Goal: Task Accomplishment & Management: Manage account settings

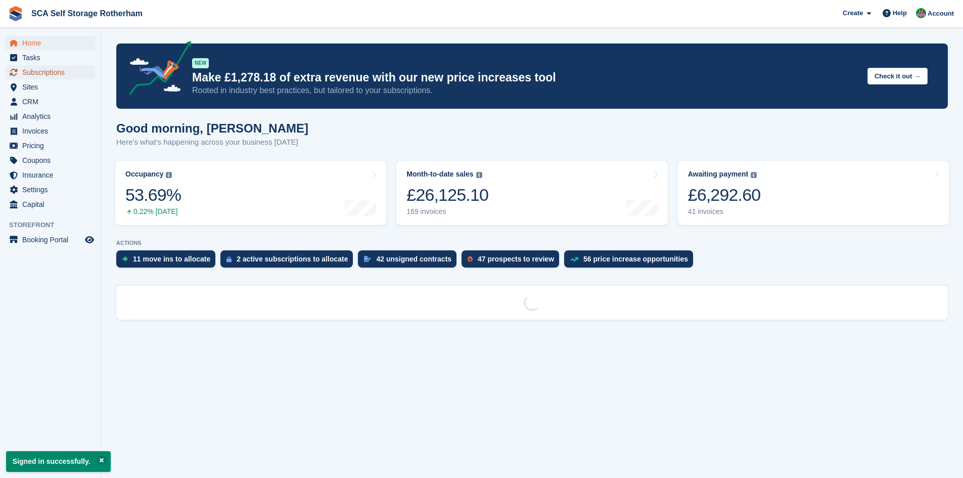
click at [63, 71] on span "Subscriptions" at bounding box center [52, 72] width 61 height 14
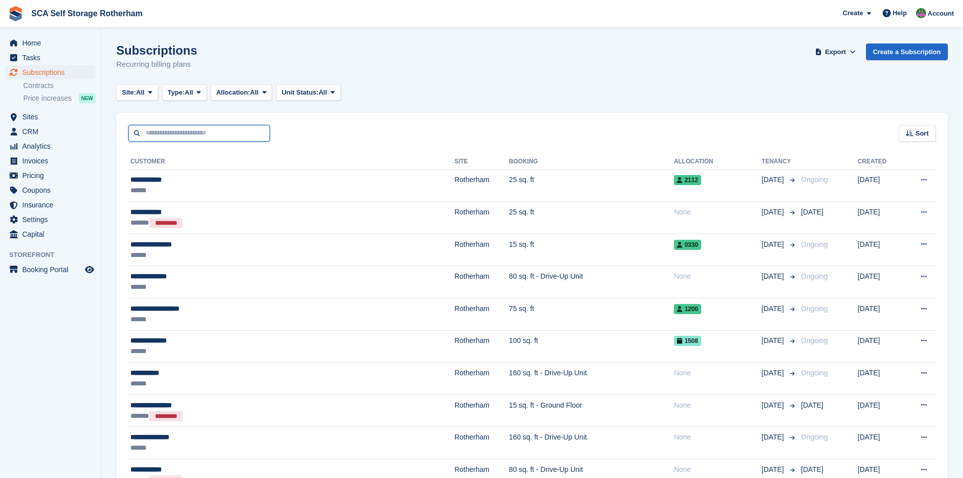
click at [197, 138] on input "text" at bounding box center [199, 133] width 142 height 17
type input "*****"
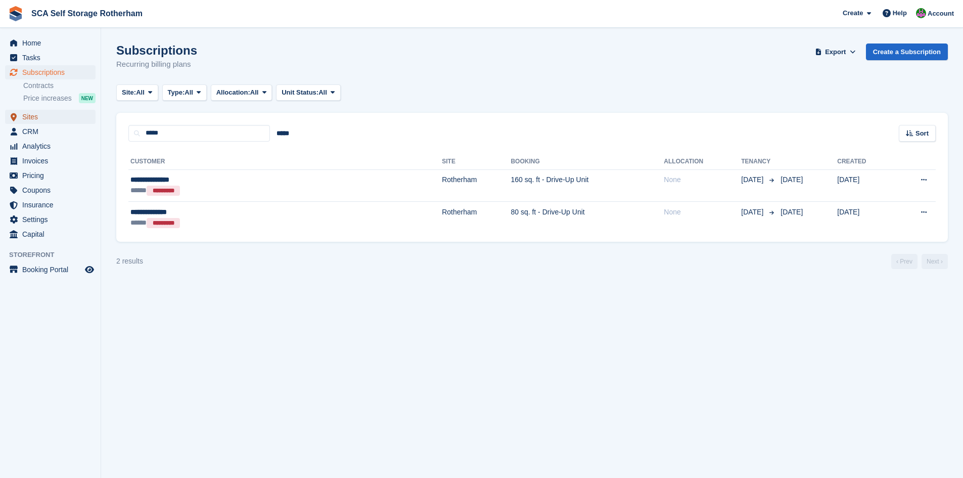
click at [32, 120] on span "Sites" at bounding box center [52, 117] width 61 height 14
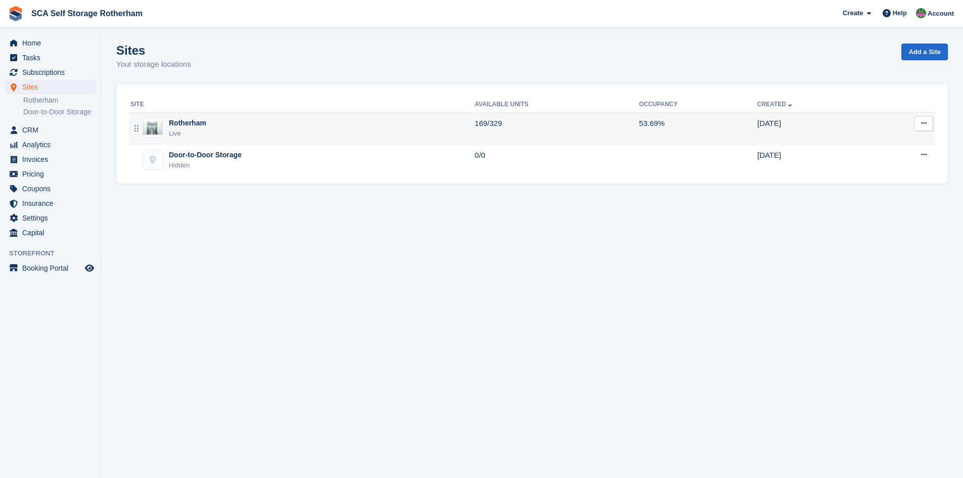
click at [212, 127] on div "Rotherham Live" at bounding box center [302, 128] width 344 height 21
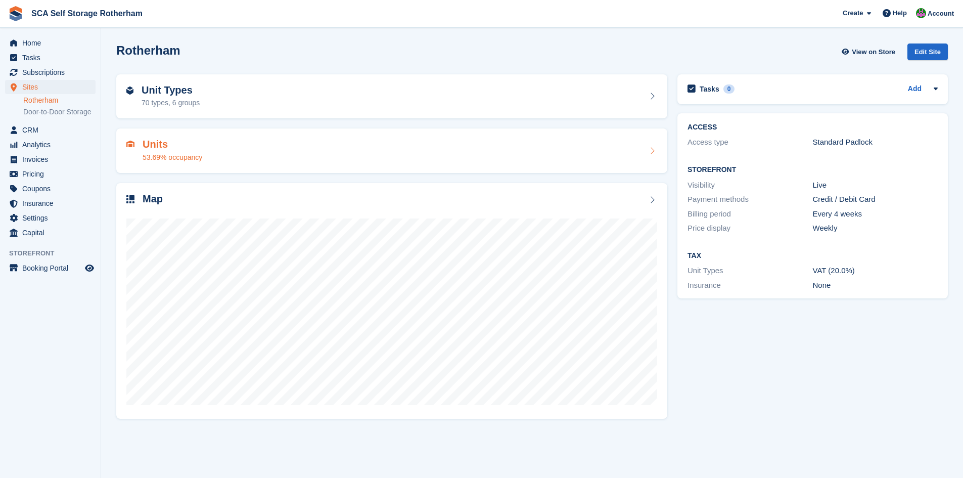
click at [156, 147] on h2 "Units" at bounding box center [173, 144] width 60 height 12
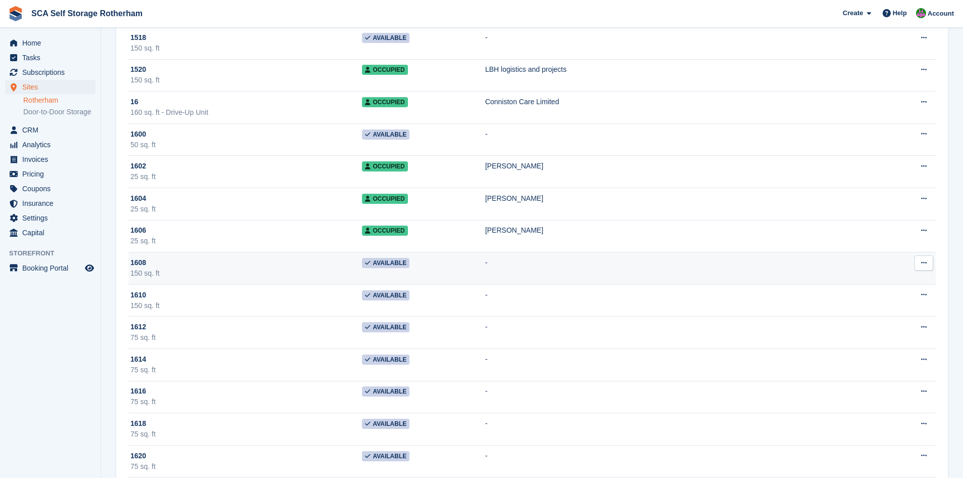
scroll to position [5698, 0]
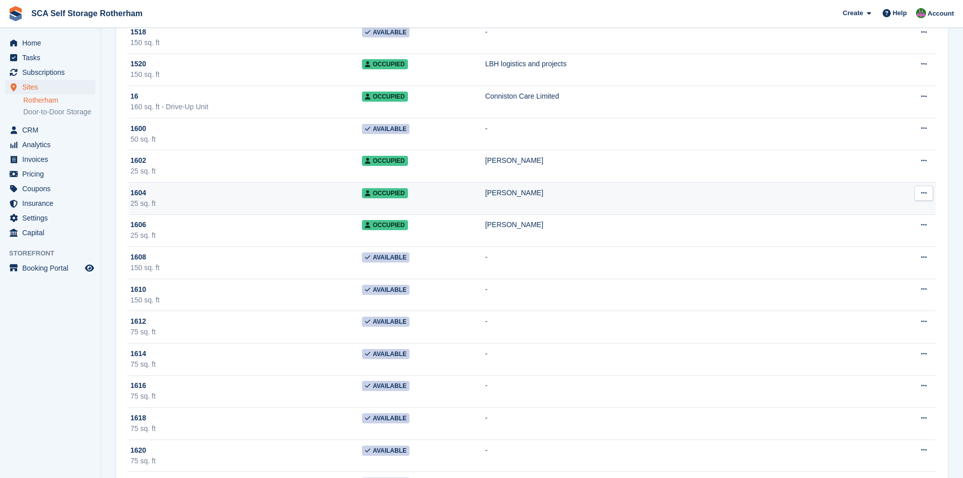
click at [338, 203] on div "25 sq. ft" at bounding box center [245, 203] width 231 height 11
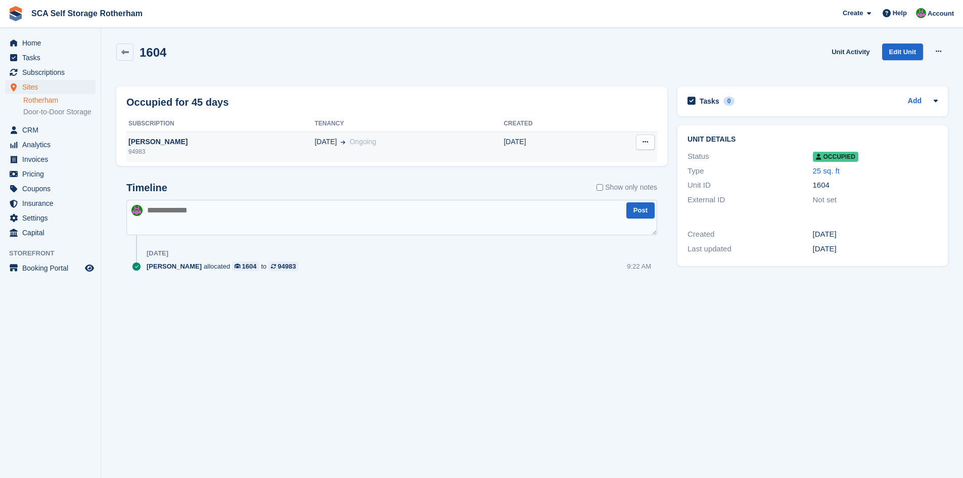
click at [370, 148] on td "12 Jul Ongoing" at bounding box center [408, 146] width 189 height 30
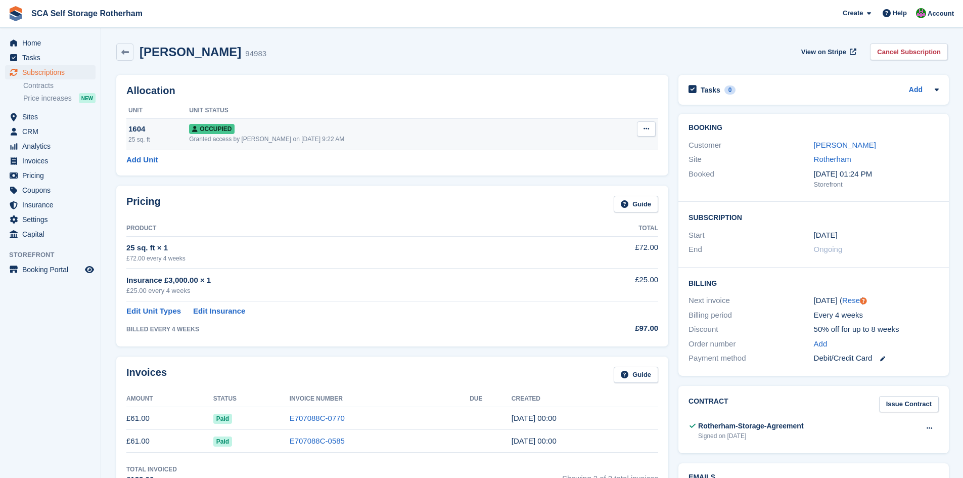
click at [450, 144] on div "Granted access by Kelly Neesham on 12th Jul, 9:22 AM" at bounding box center [395, 138] width 413 height 9
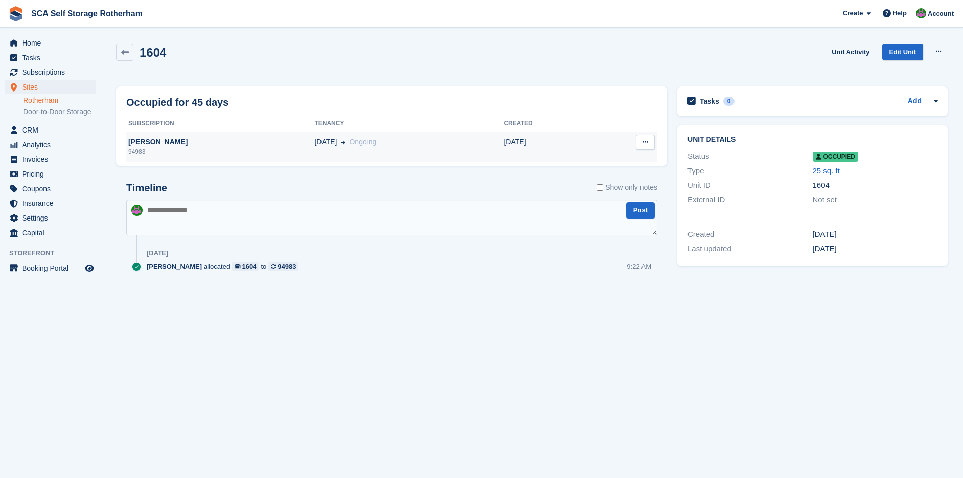
click at [237, 144] on div "[PERSON_NAME]" at bounding box center [220, 141] width 188 height 11
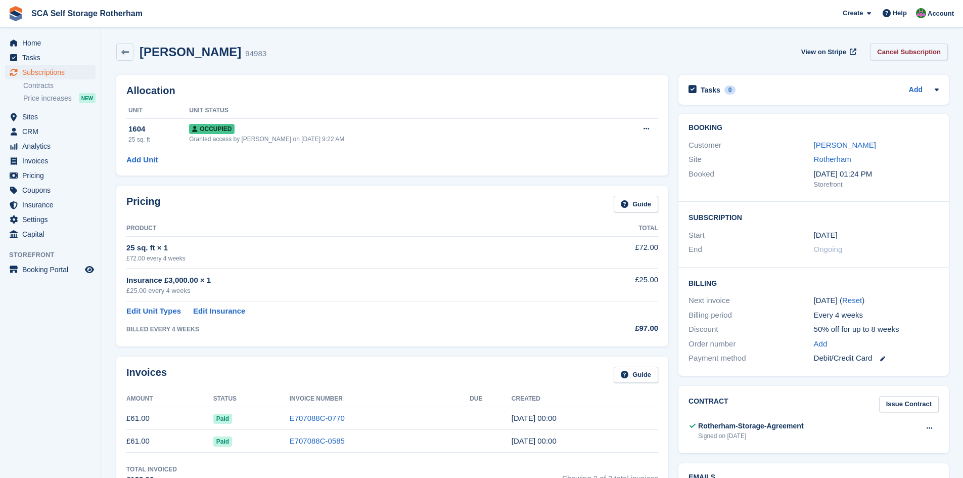
click at [897, 54] on link "Cancel Subscription" at bounding box center [909, 51] width 78 height 17
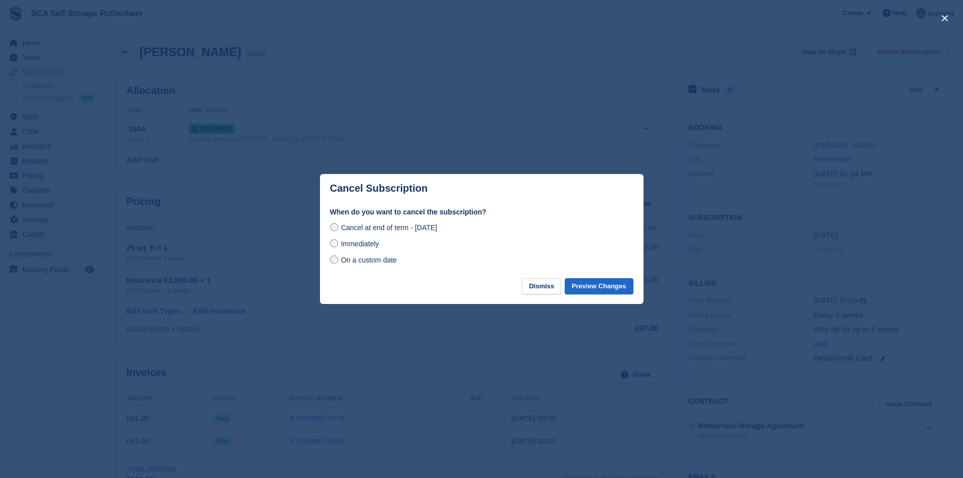
click at [367, 261] on span "On a custom date" at bounding box center [369, 260] width 56 height 8
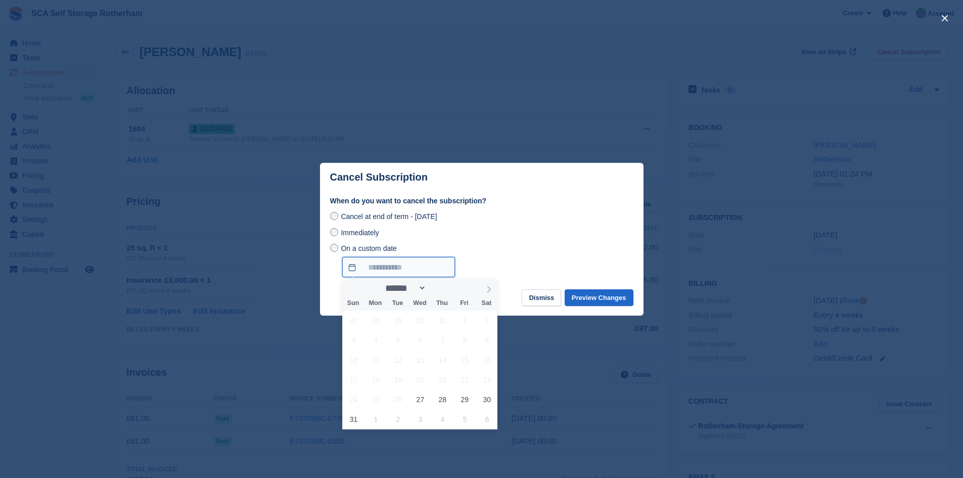
click at [377, 268] on input "On a custom date" at bounding box center [398, 267] width 113 height 20
click at [489, 294] on span at bounding box center [488, 287] width 17 height 17
select select "*"
click at [380, 344] on span "8" at bounding box center [376, 340] width 20 height 20
type input "**********"
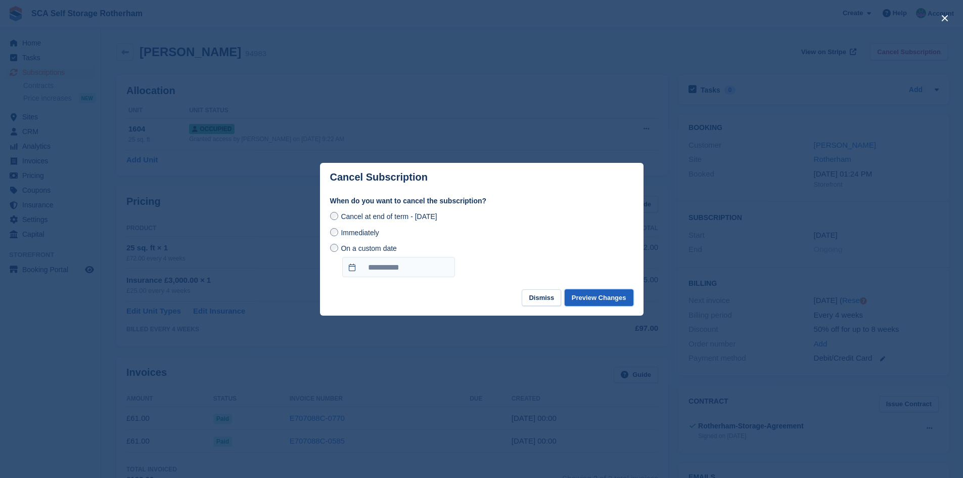
click at [596, 295] on button "Preview Changes" at bounding box center [598, 297] width 69 height 17
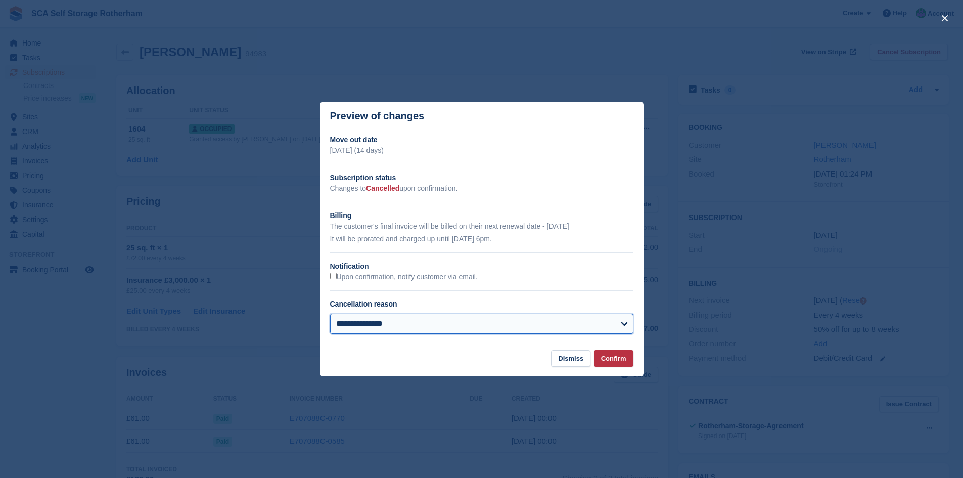
click at [375, 334] on select "**********" at bounding box center [481, 323] width 303 height 20
select select "**********"
click at [330, 314] on select "**********" at bounding box center [481, 323] width 303 height 20
click at [613, 365] on button "Confirm" at bounding box center [613, 358] width 39 height 17
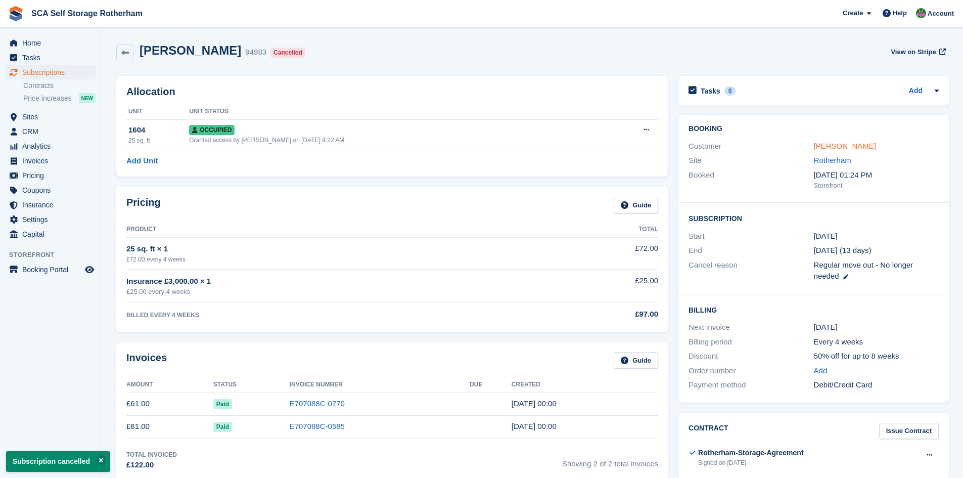
click at [831, 145] on link "Stephen Ford" at bounding box center [845, 146] width 62 height 9
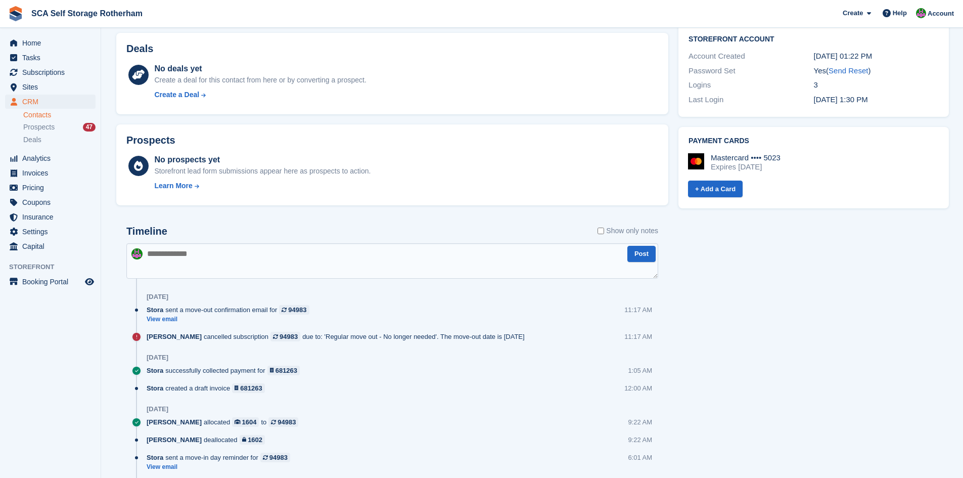
scroll to position [316, 0]
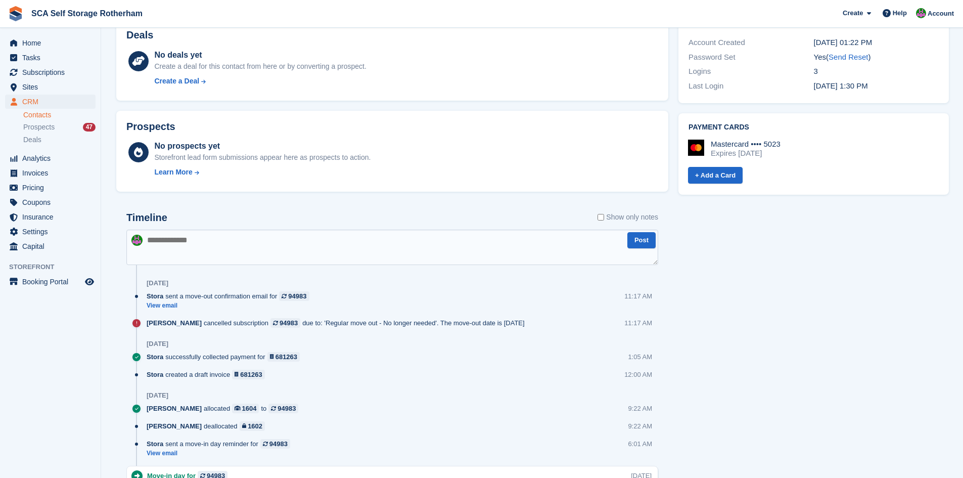
click at [314, 248] on textarea at bounding box center [392, 246] width 532 height 35
type textarea "**********"
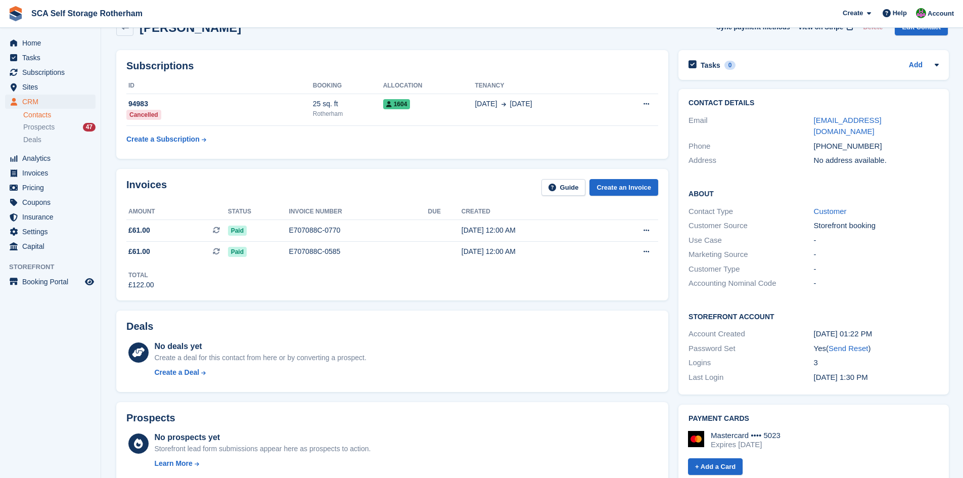
scroll to position [0, 0]
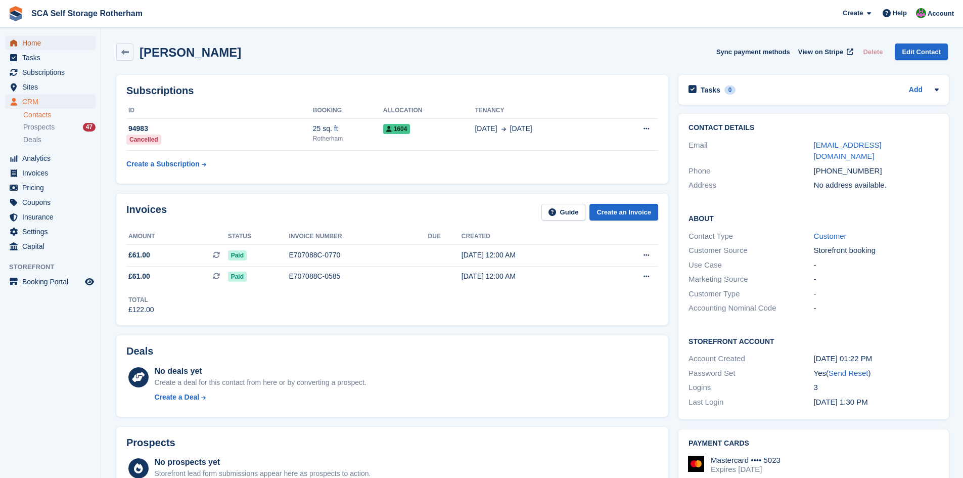
click at [51, 44] on span "Home" at bounding box center [52, 43] width 61 height 14
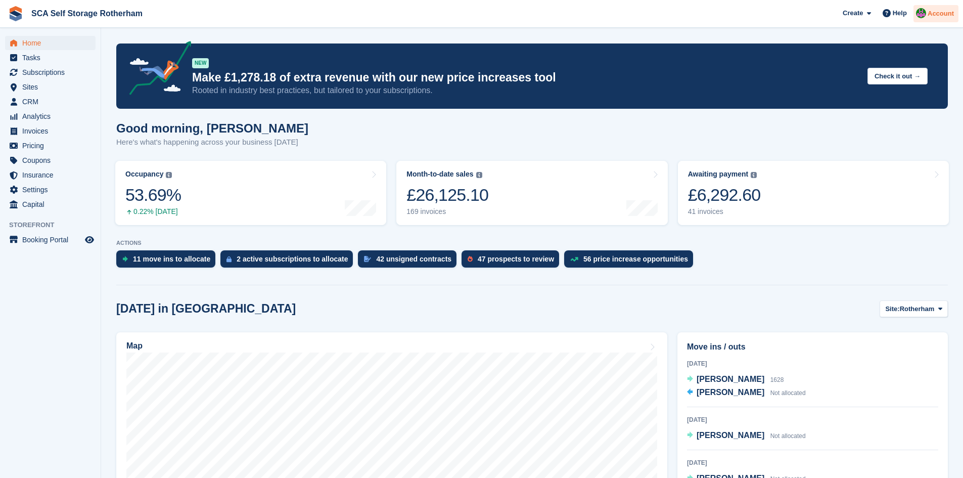
click at [936, 22] on div "Account" at bounding box center [935, 14] width 45 height 18
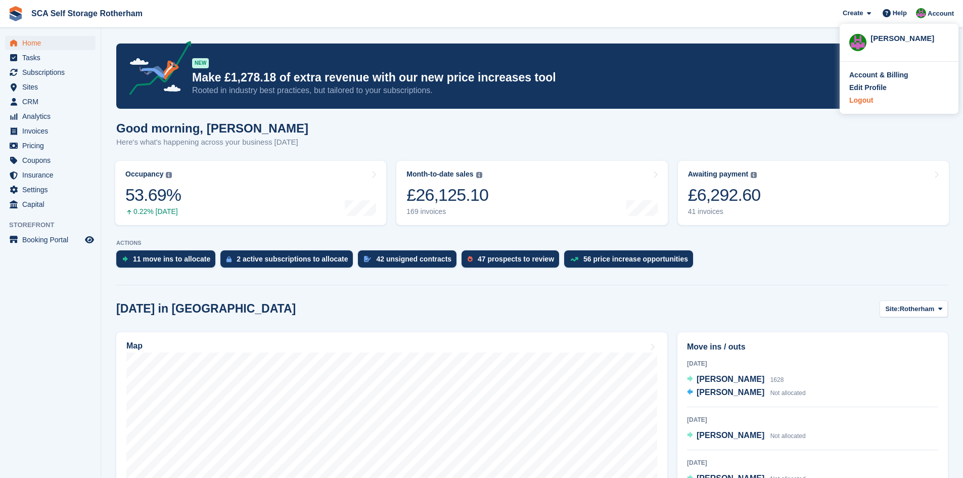
click at [855, 105] on div "Logout" at bounding box center [861, 100] width 24 height 11
